Goal: Task Accomplishment & Management: Manage account settings

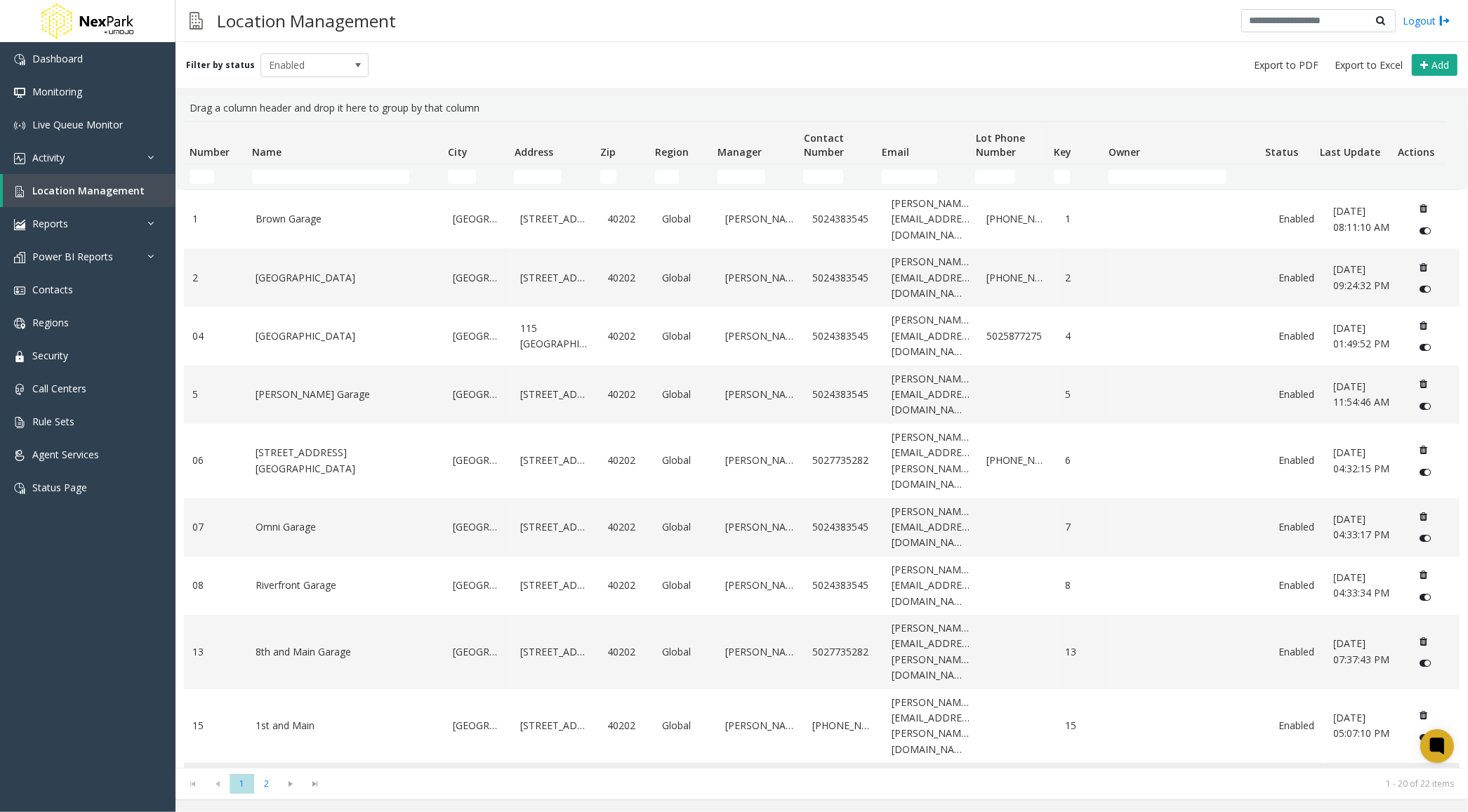
click at [295, 785] on link "[GEOGRAPHIC_DATA]" at bounding box center [346, 792] width 181 height 15
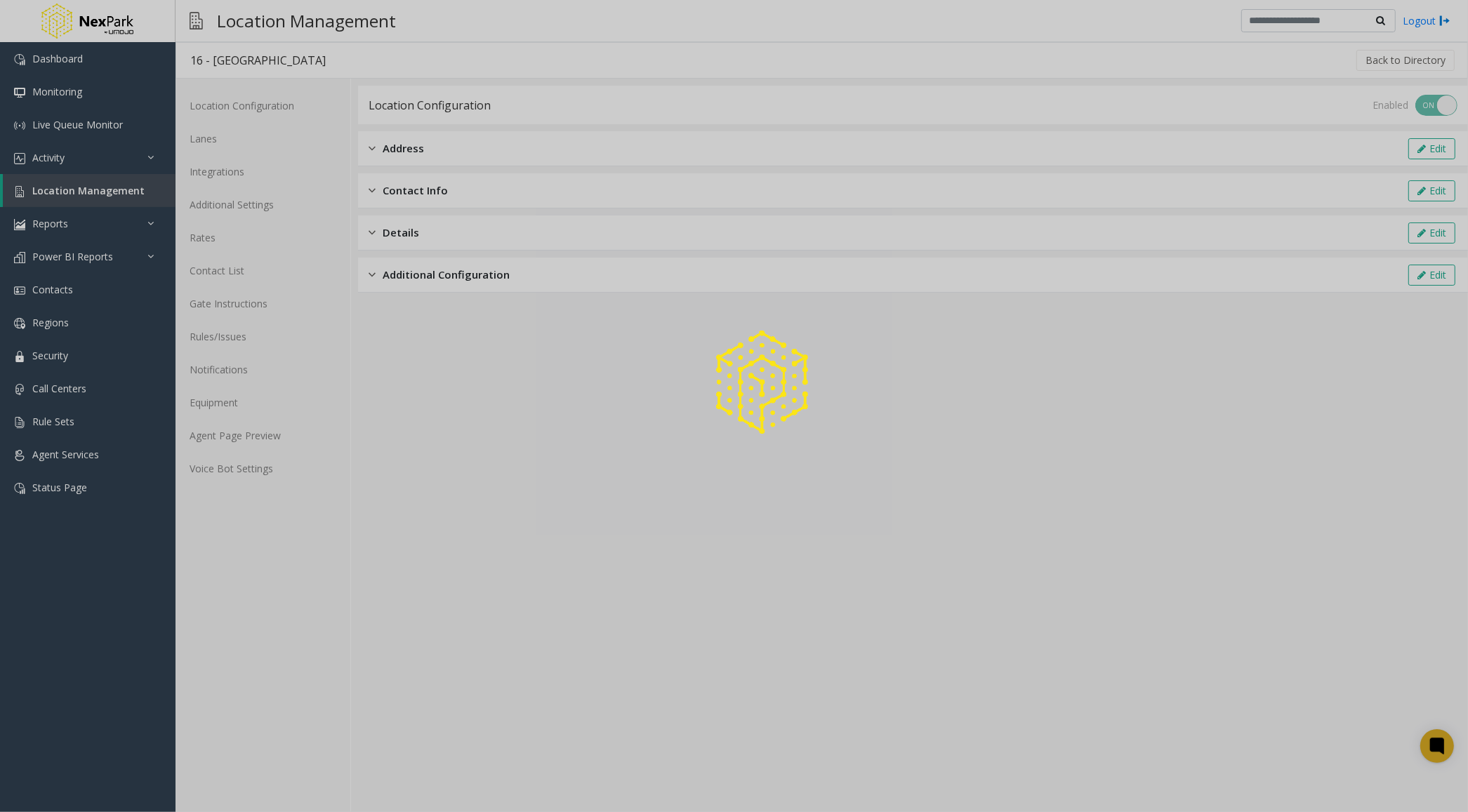
click at [231, 469] on div at bounding box center [734, 406] width 1468 height 812
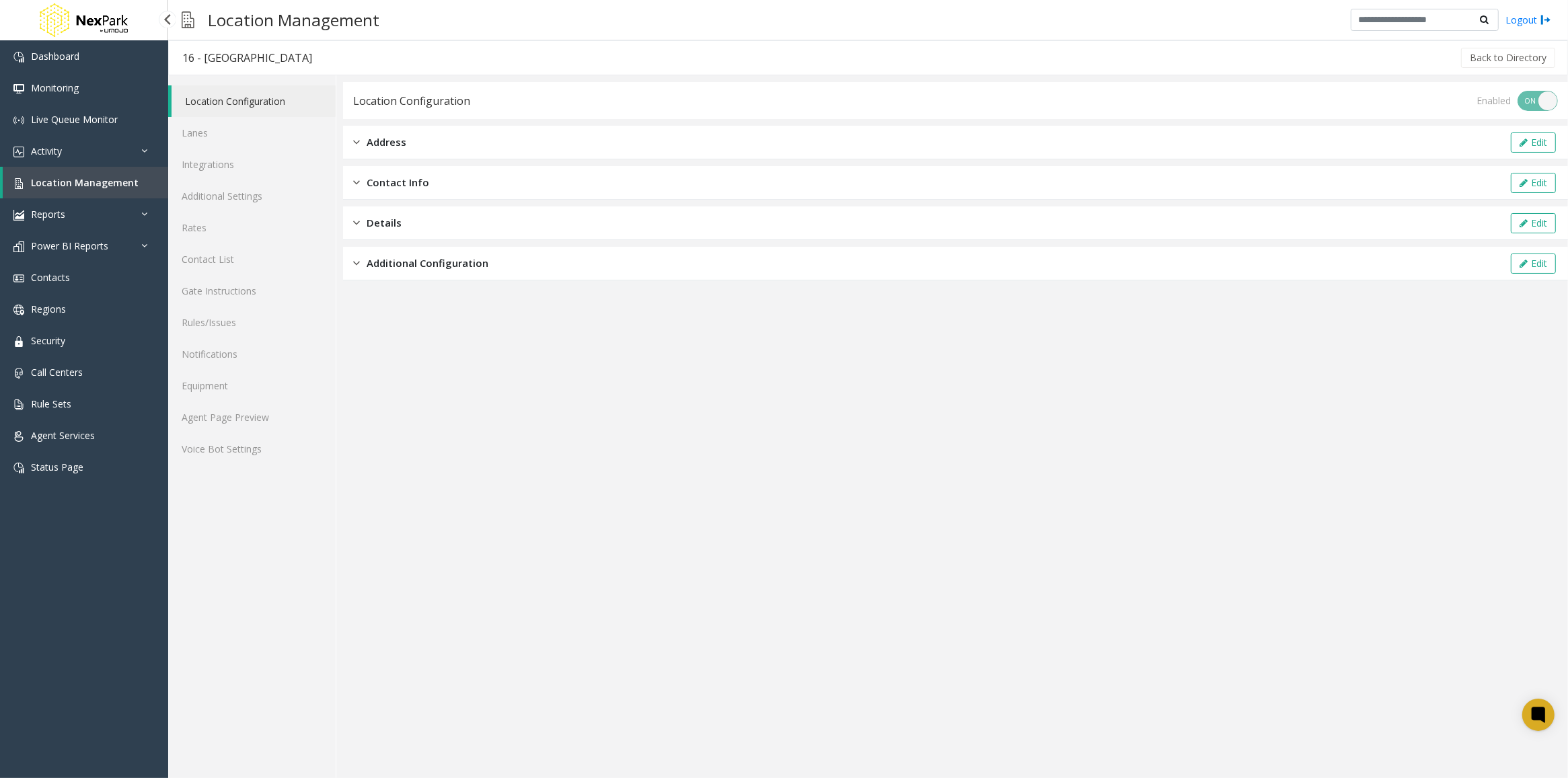
click at [55, 180] on span "Location Management" at bounding box center [85, 183] width 107 height 13
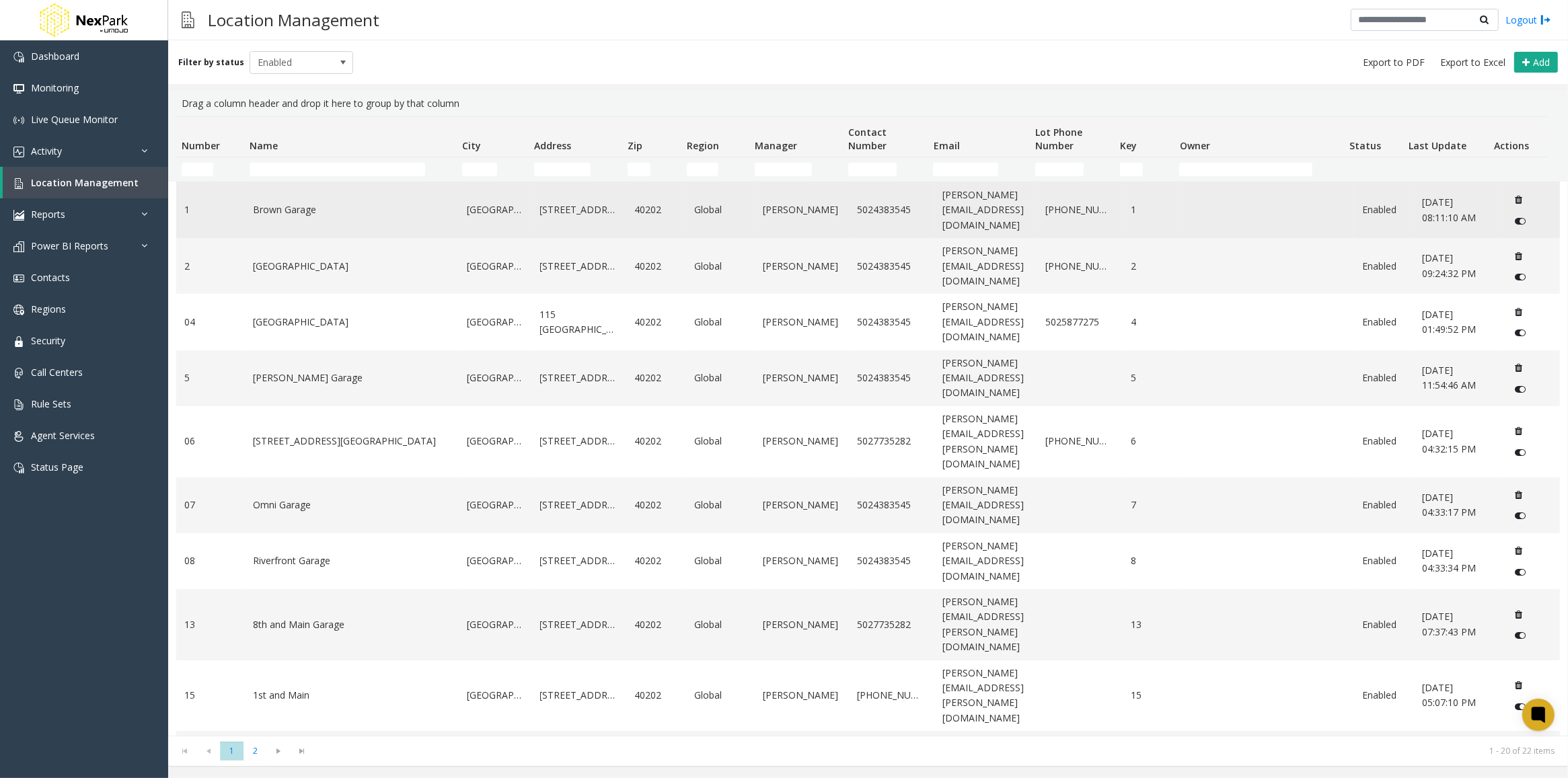
click at [390, 214] on link "Brown Garage" at bounding box center [351, 209] width 198 height 15
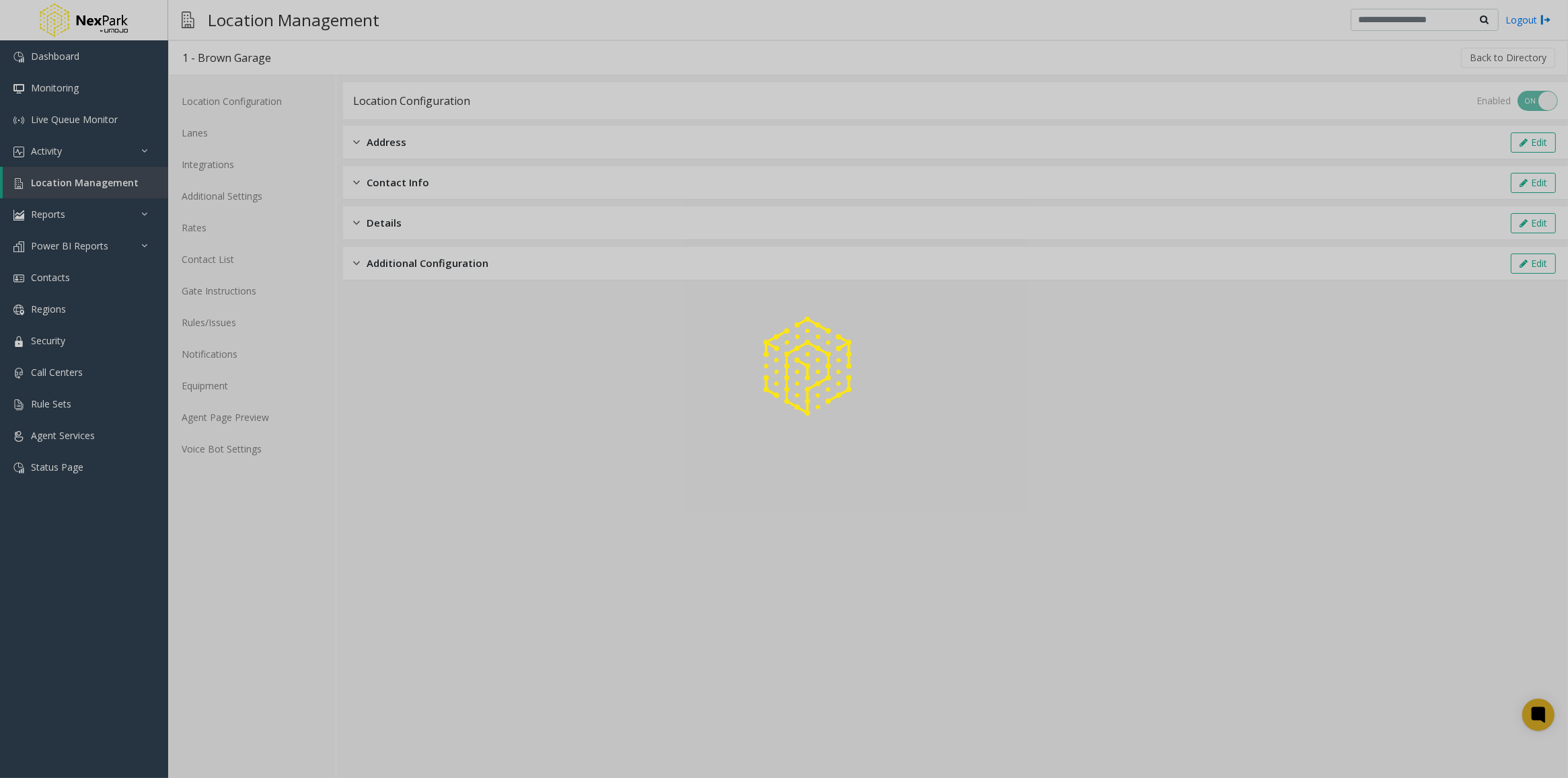
click at [234, 454] on div at bounding box center [784, 389] width 1568 height 778
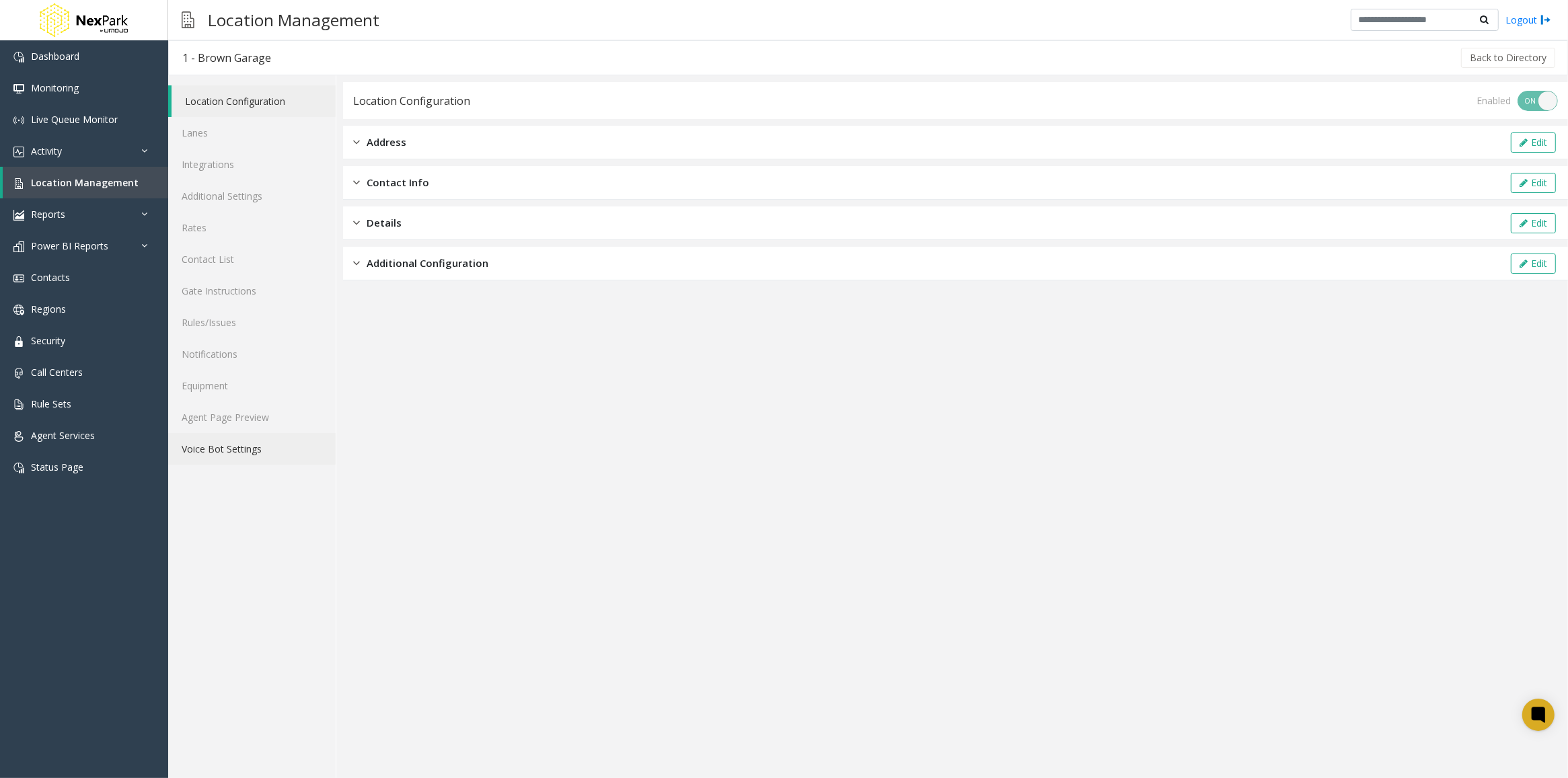
click at [234, 448] on link "Voice Bot Settings" at bounding box center [252, 449] width 168 height 32
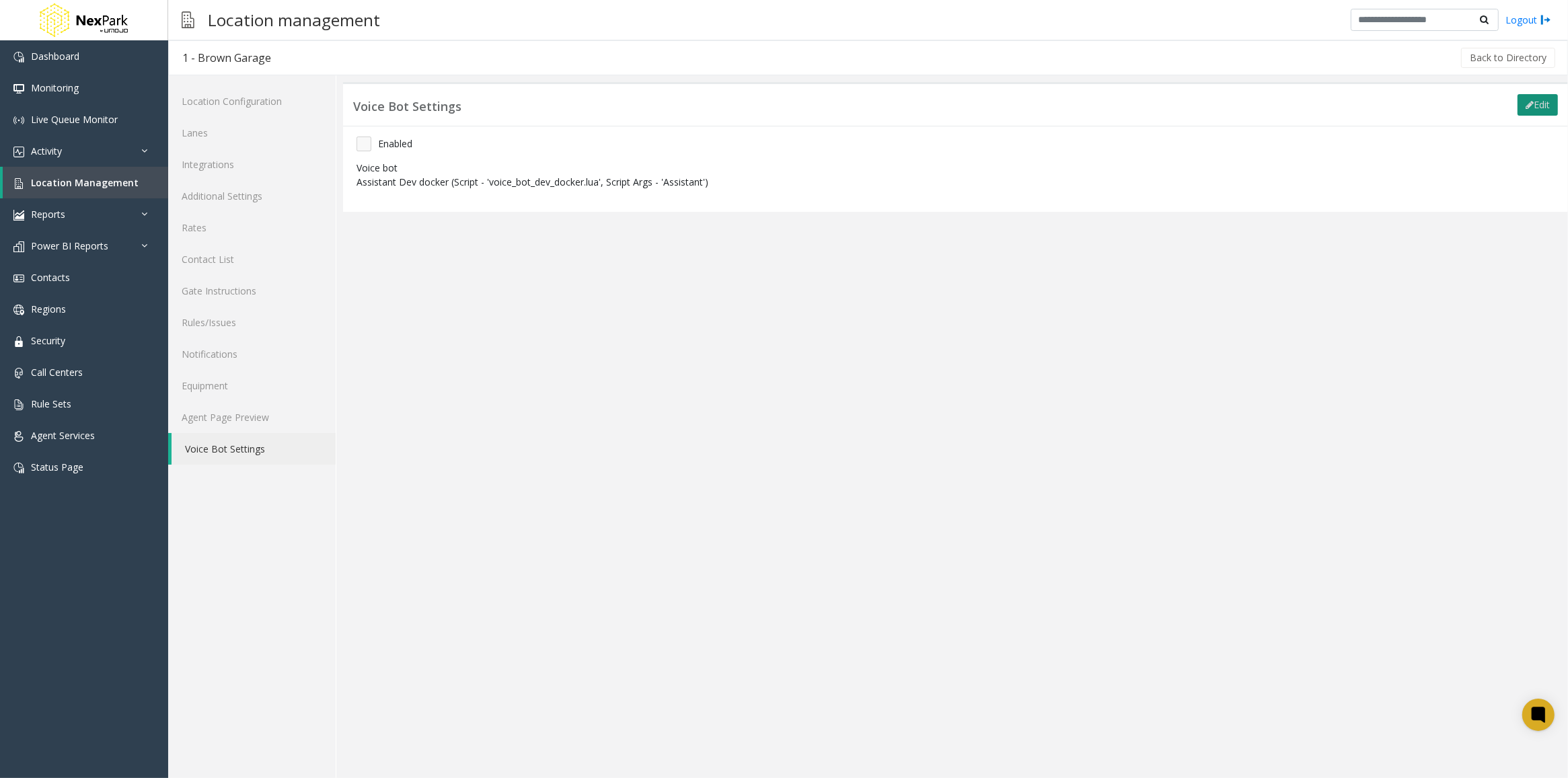
click at [1520, 101] on button "Edit" at bounding box center [1537, 105] width 41 height 22
click at [412, 185] on span "Assistant Dev docker" at bounding box center [511, 190] width 307 height 22
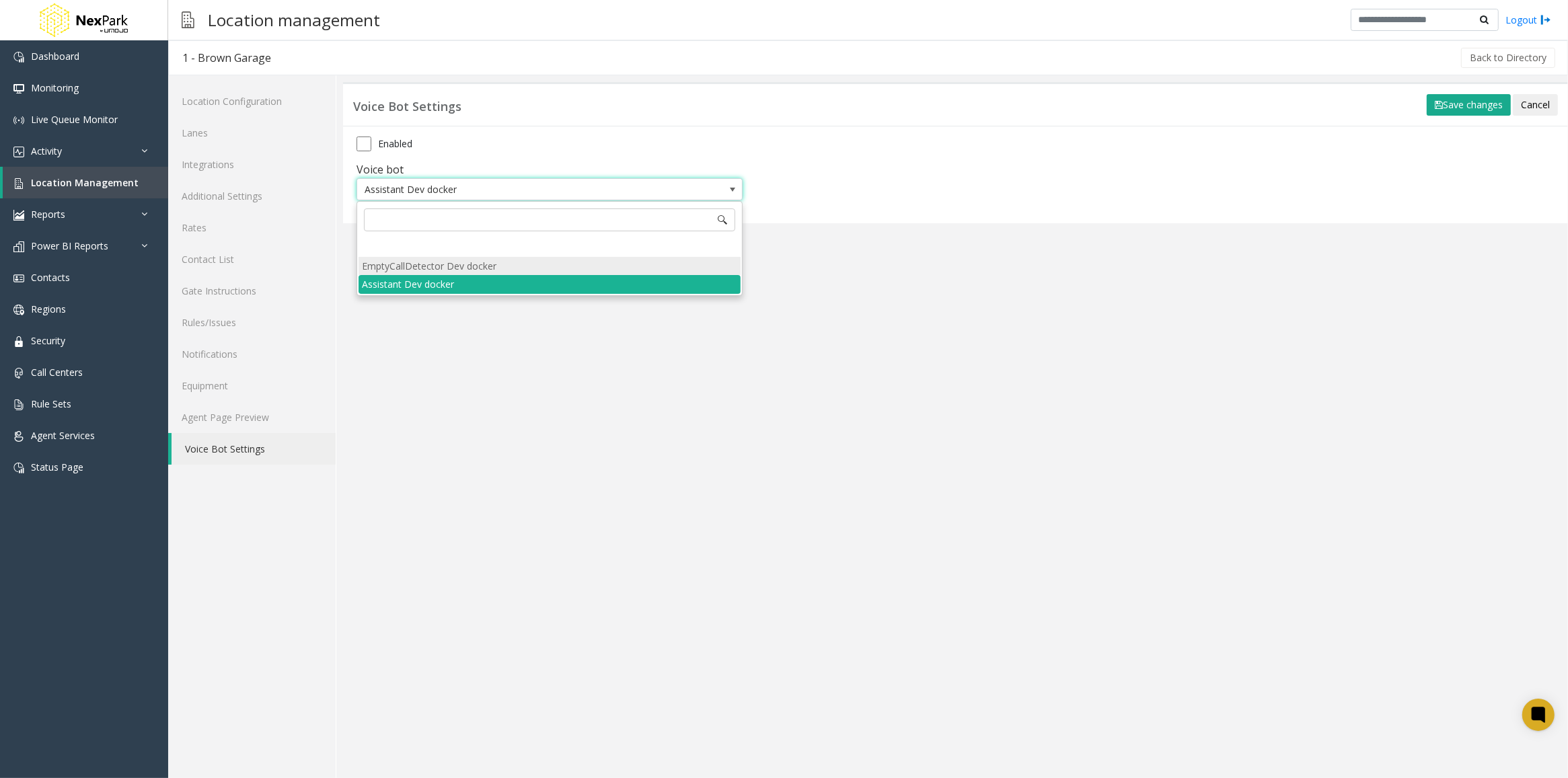
click at [436, 267] on li "EmptyCallDetector Dev docker" at bounding box center [549, 266] width 382 height 18
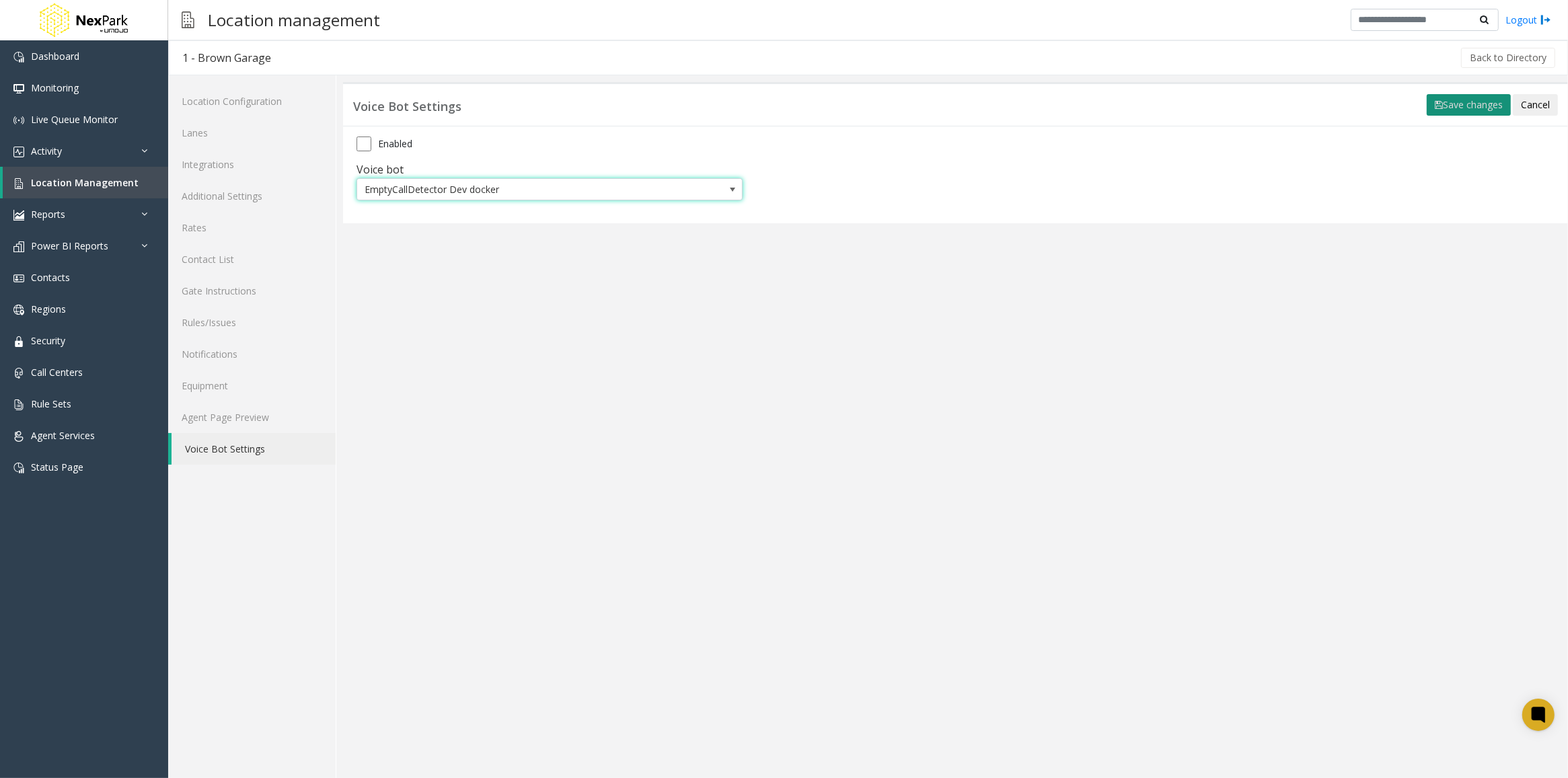
click at [1454, 106] on button "Save changes" at bounding box center [1468, 105] width 84 height 22
